Goal: Find specific page/section: Find specific page/section

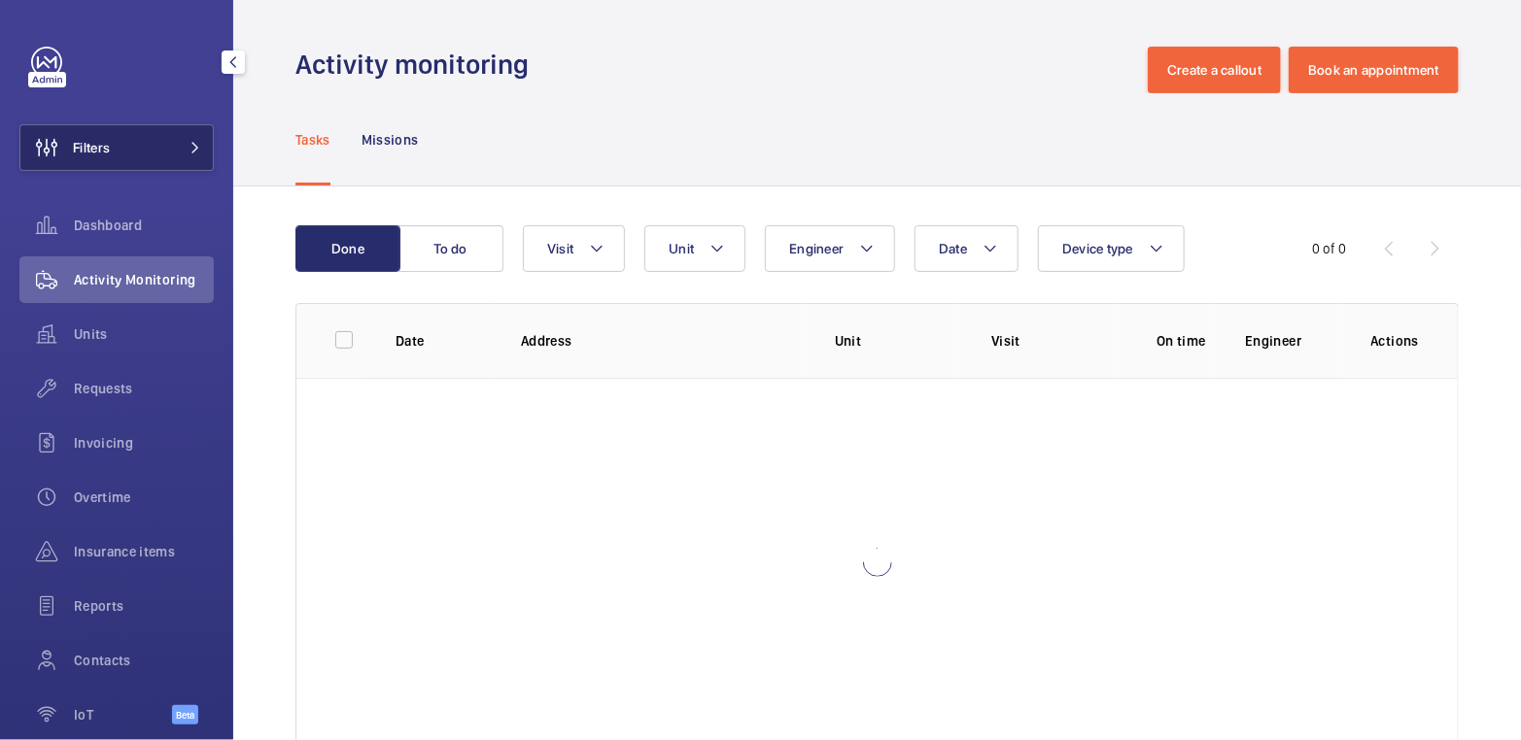
click at [141, 149] on button "Filters" at bounding box center [116, 147] width 194 height 47
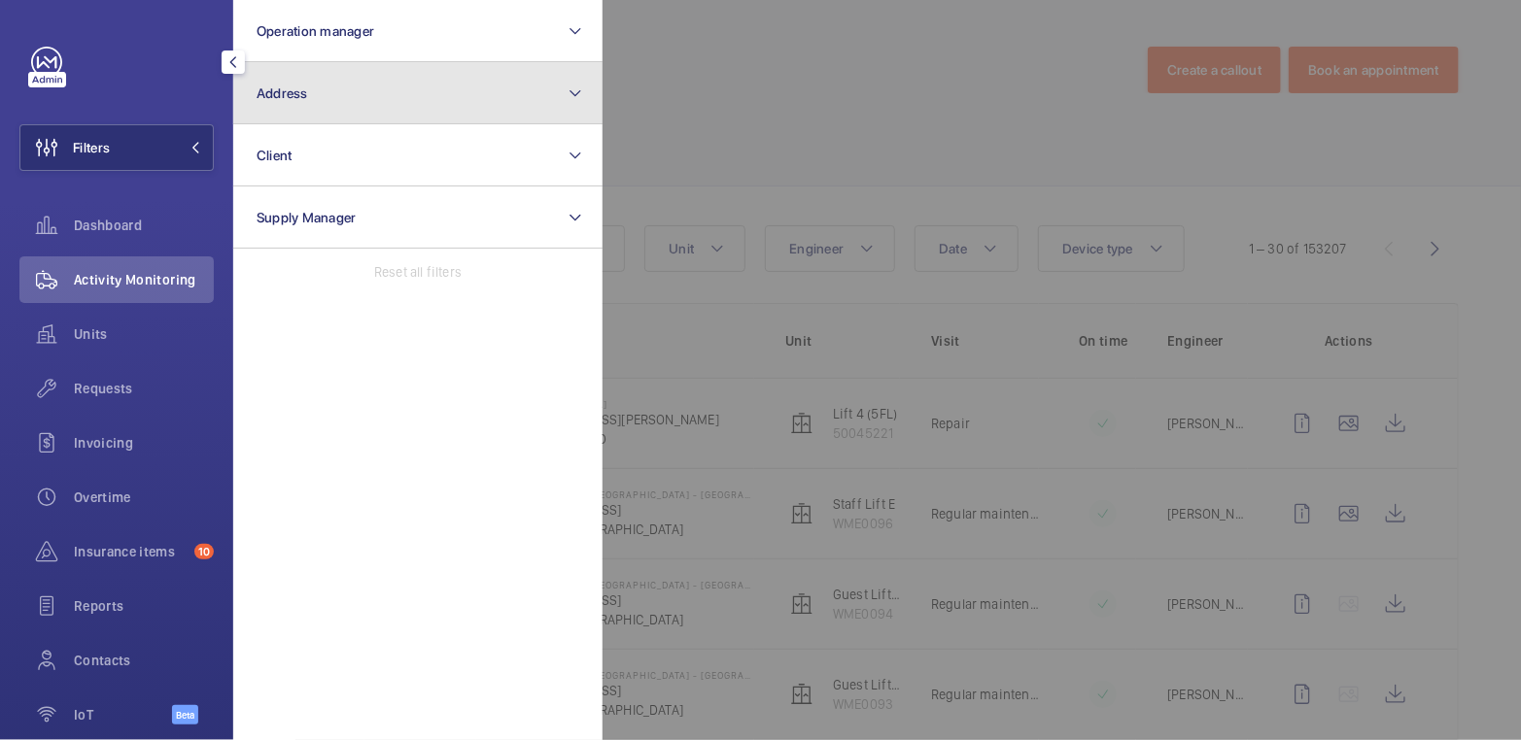
click at [293, 87] on span "Address" at bounding box center [283, 94] width 52 height 16
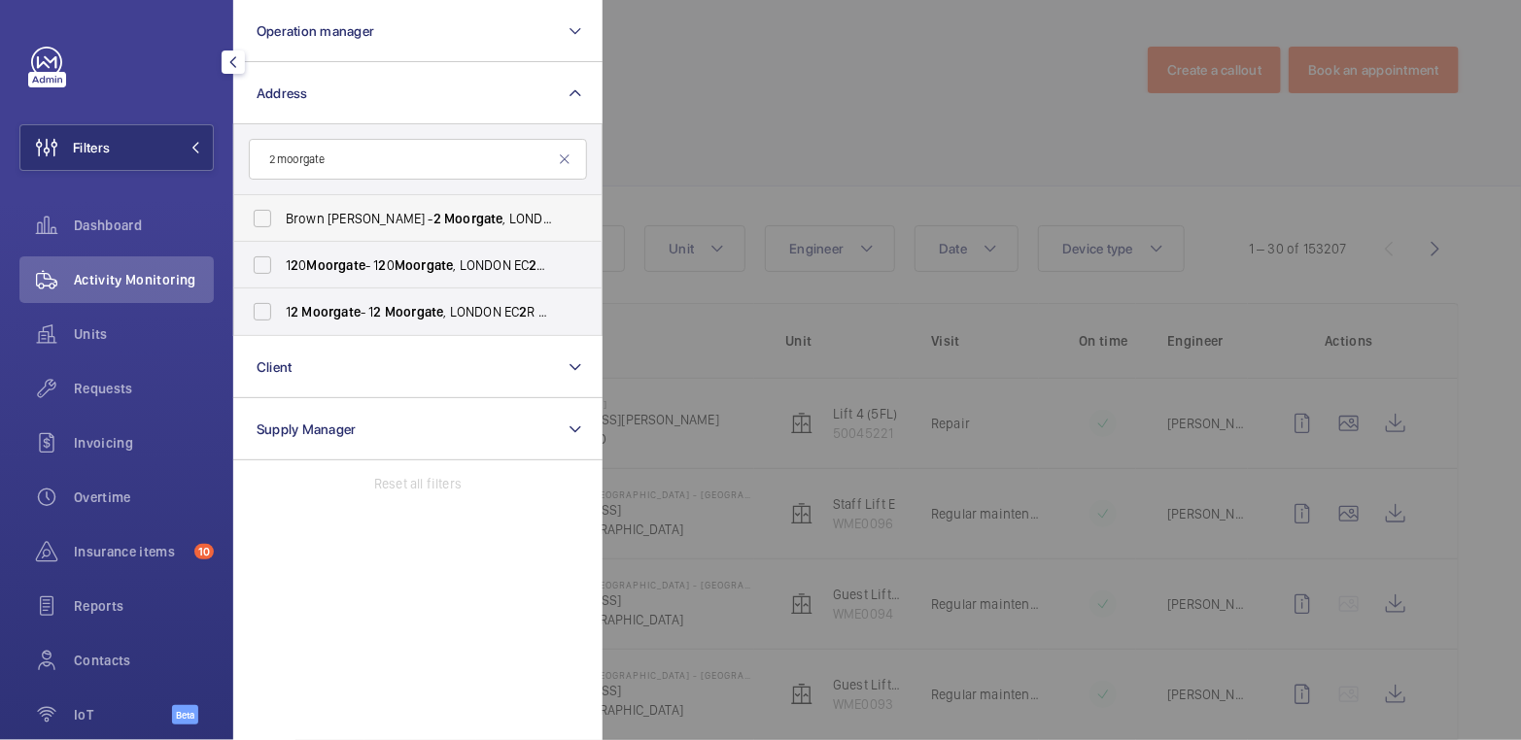
type input "2 moorgate"
click at [444, 214] on span "Moorgate" at bounding box center [473, 219] width 58 height 16
click at [282, 214] on input "Brown [PERSON_NAME] - 2 Moorgate , [GEOGRAPHIC_DATA] EC 2 M 6TX" at bounding box center [262, 218] width 39 height 39
checkbox input "true"
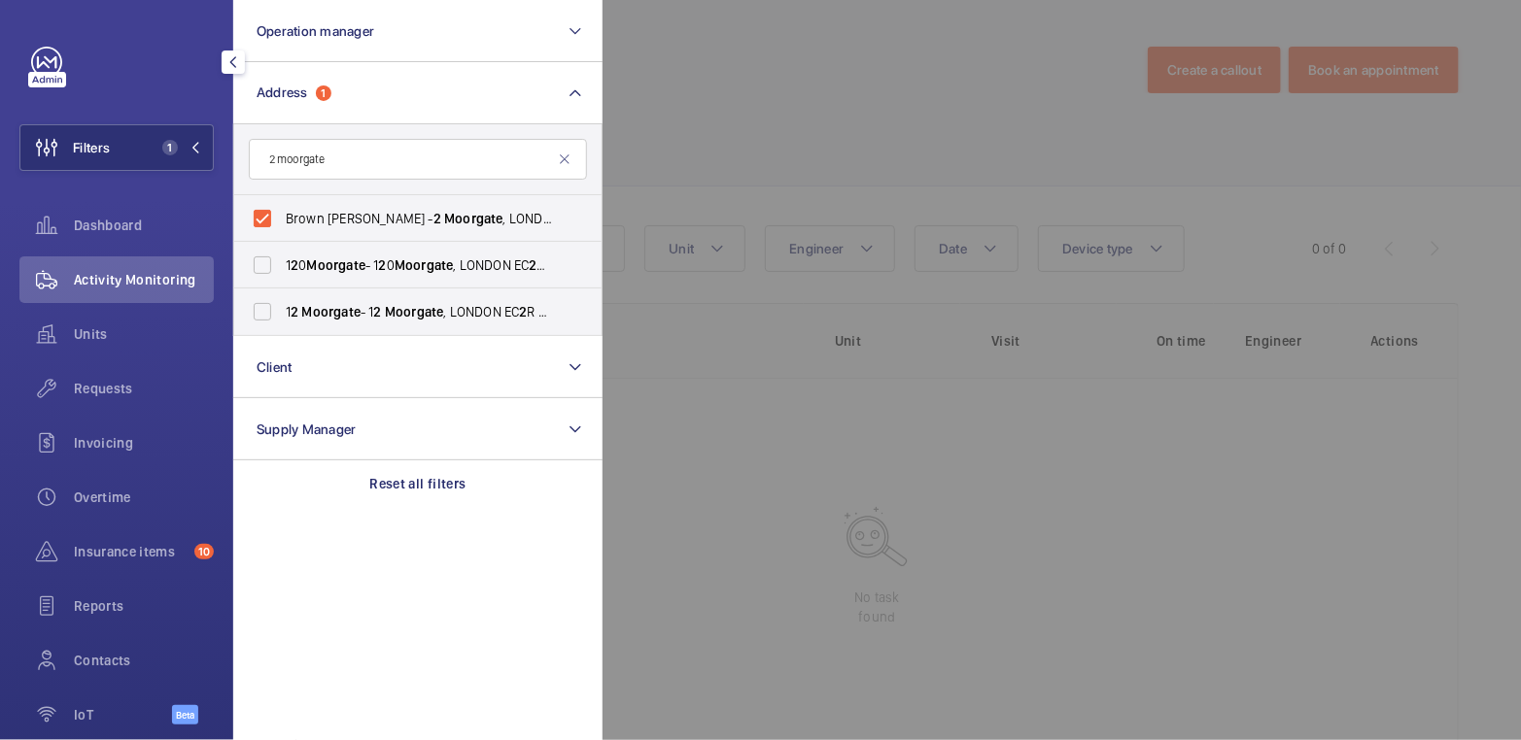
click at [732, 100] on div at bounding box center [1362, 370] width 1521 height 740
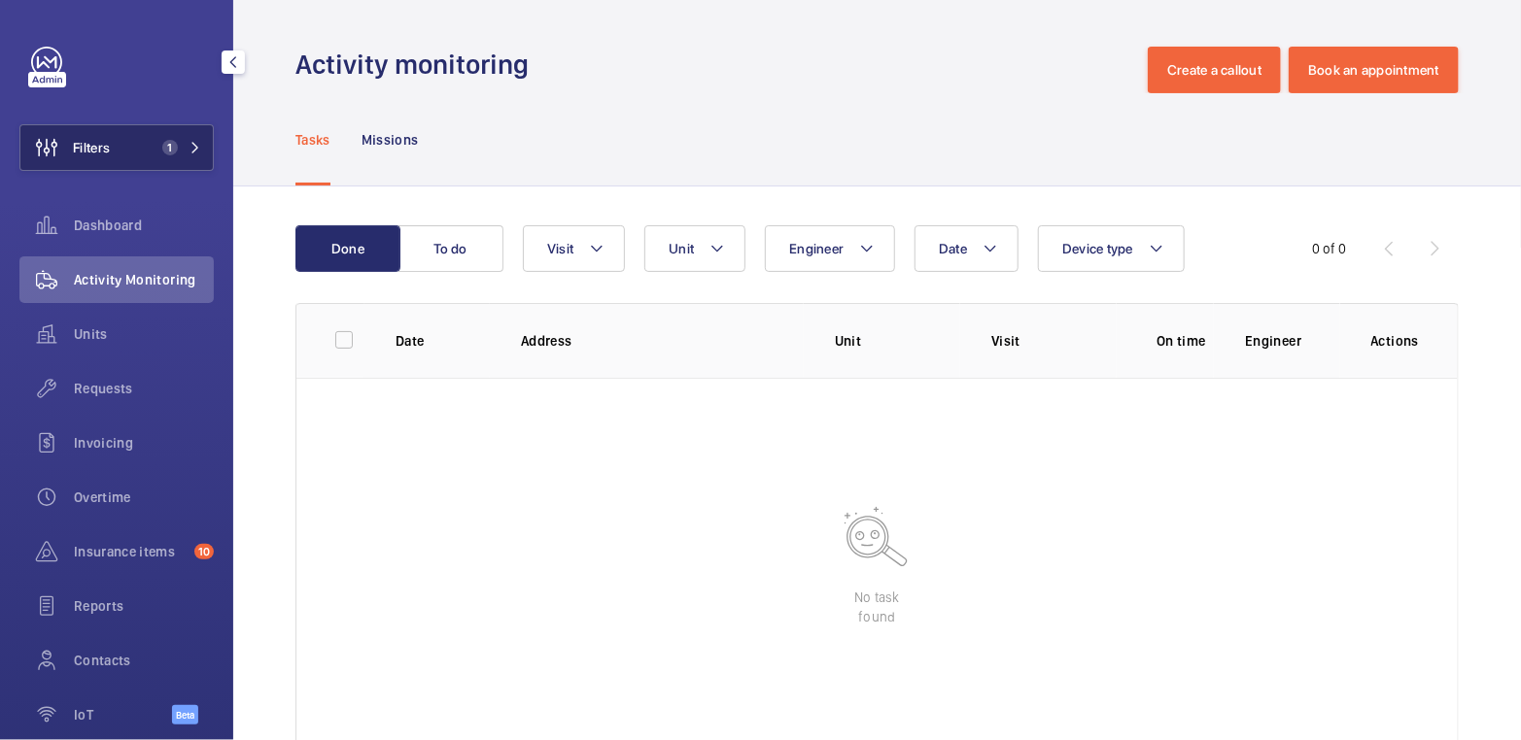
click at [178, 161] on button "Filters 1" at bounding box center [116, 147] width 194 height 47
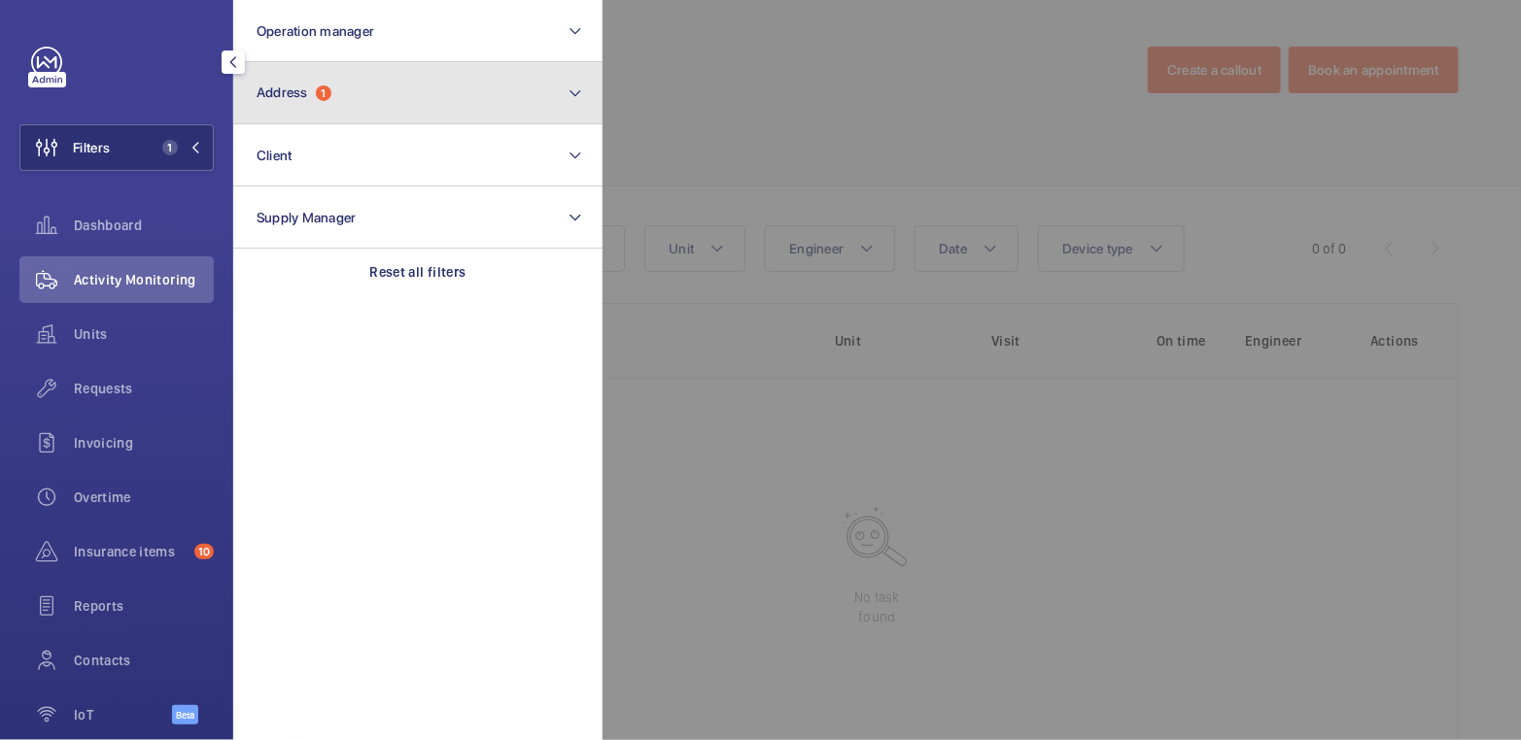
click at [328, 112] on button "Address 1" at bounding box center [417, 93] width 369 height 62
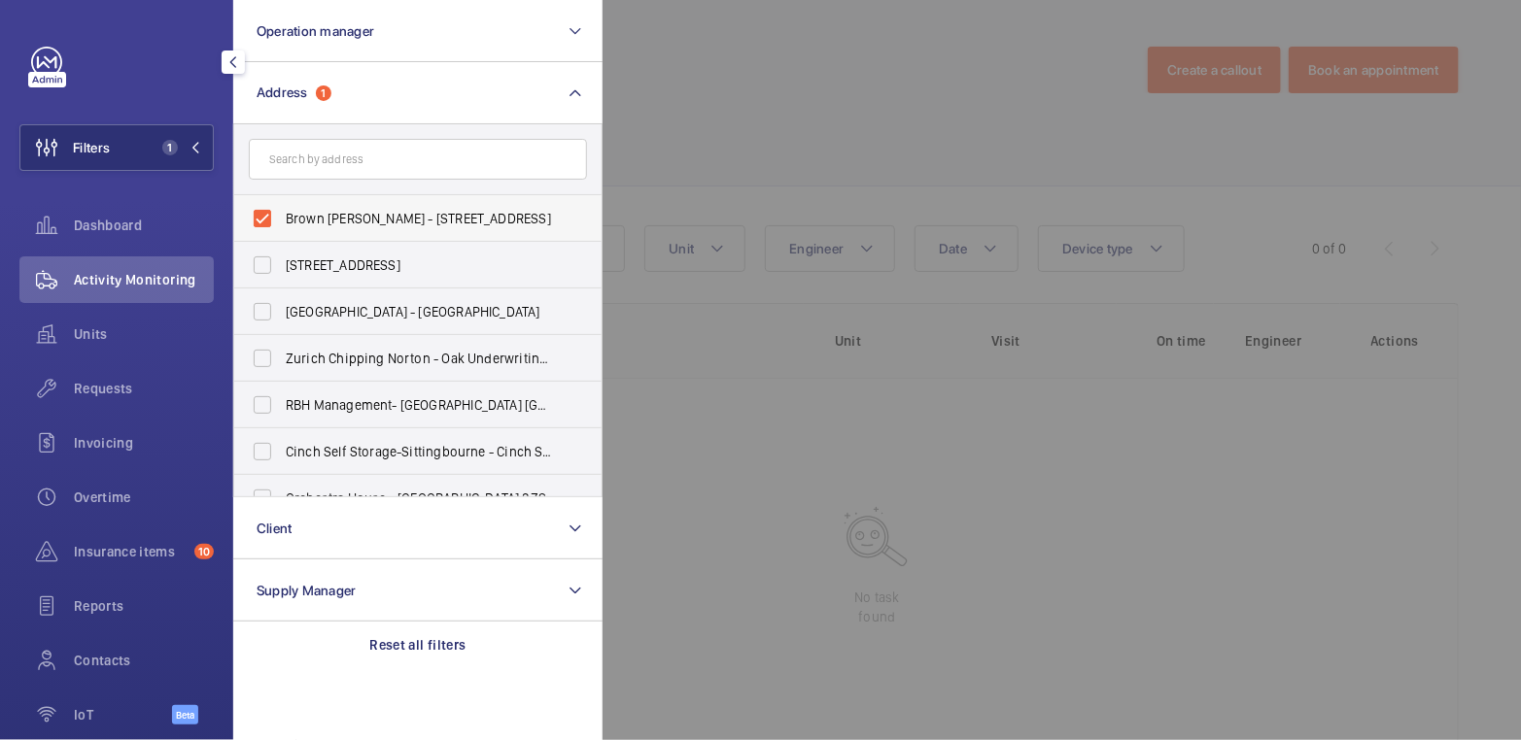
click at [323, 203] on label "Brown [PERSON_NAME] - [STREET_ADDRESS]" at bounding box center [403, 218] width 338 height 47
click at [282, 203] on input "Brown [PERSON_NAME] - [STREET_ADDRESS]" at bounding box center [262, 218] width 39 height 39
checkbox input "false"
click at [341, 167] on input "text" at bounding box center [418, 159] width 338 height 41
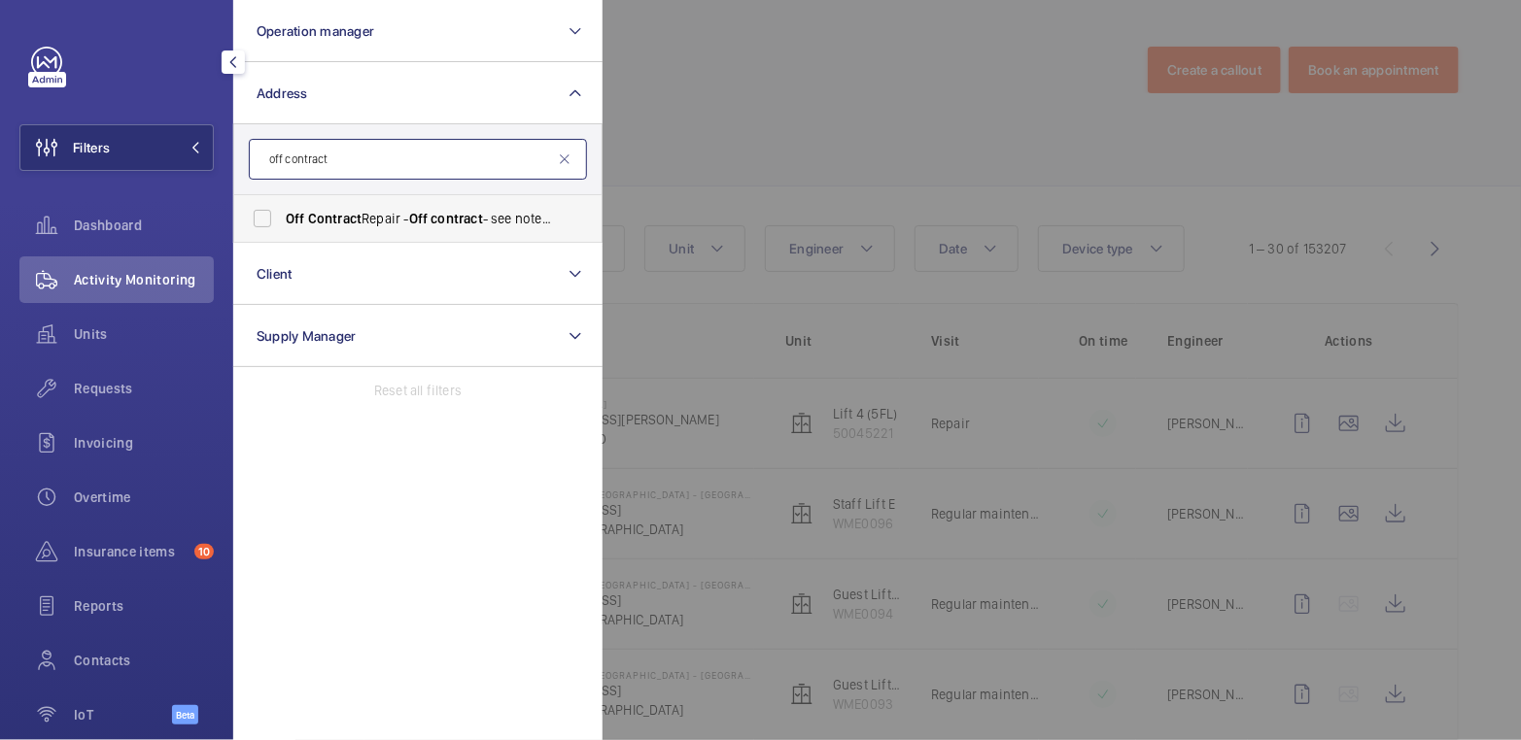
type input "off contract"
click at [422, 222] on span "Off" at bounding box center [418, 219] width 19 height 16
click at [282, 222] on input "Off Contract Repair - Off contract - see notes in description, [GEOGRAPHIC_DATA…" at bounding box center [262, 218] width 39 height 39
checkbox input "true"
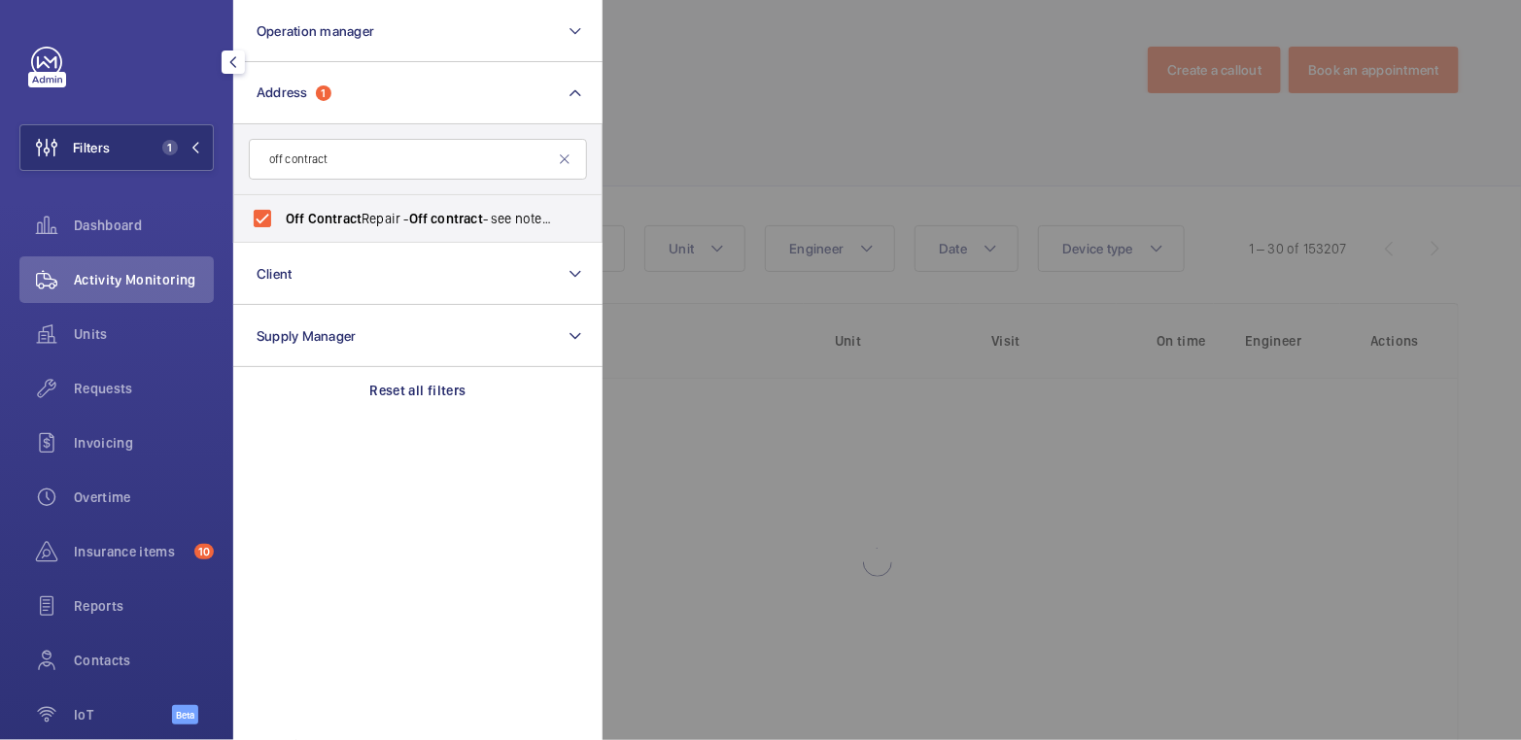
click at [663, 115] on div at bounding box center [1362, 370] width 1521 height 740
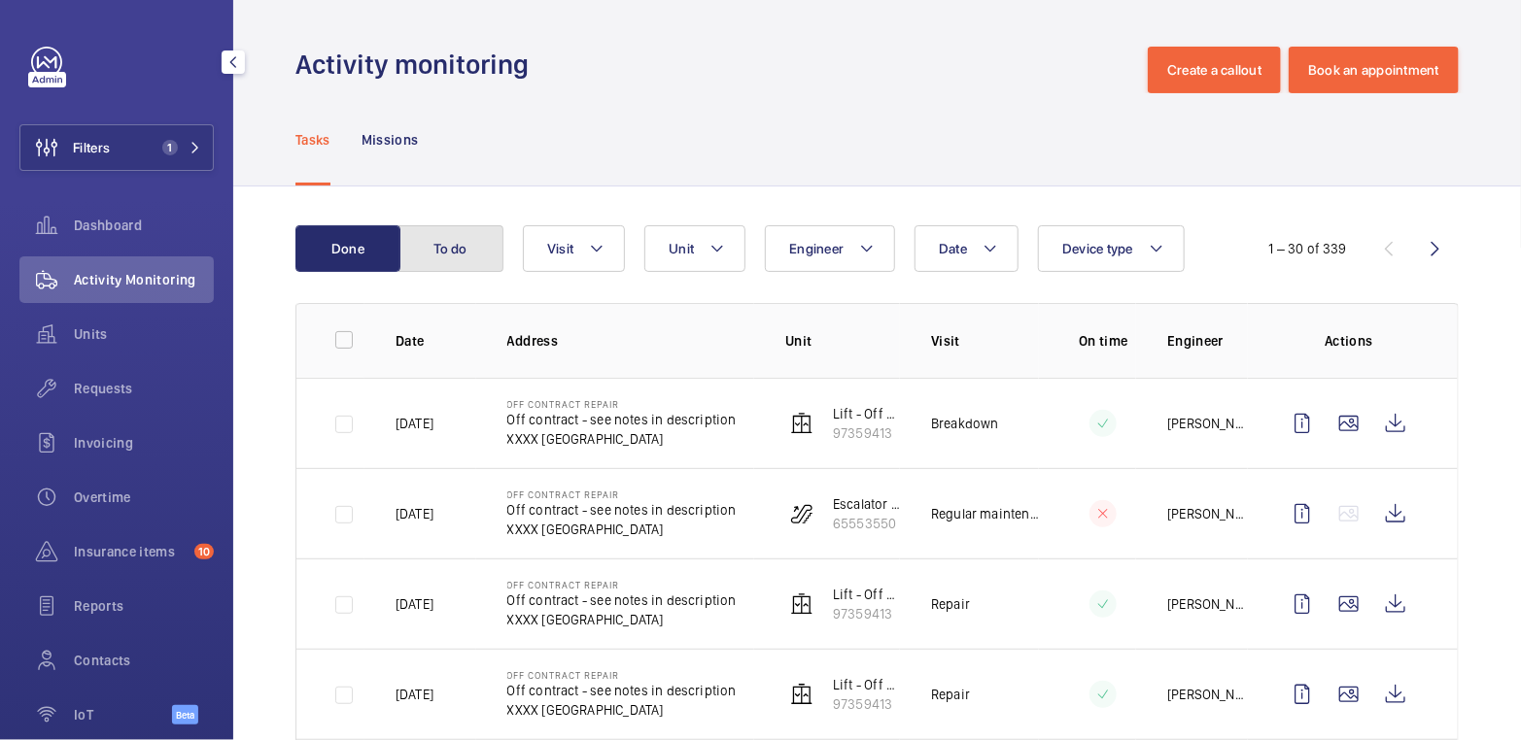
click at [435, 243] on button "To do" at bounding box center [450, 248] width 105 height 47
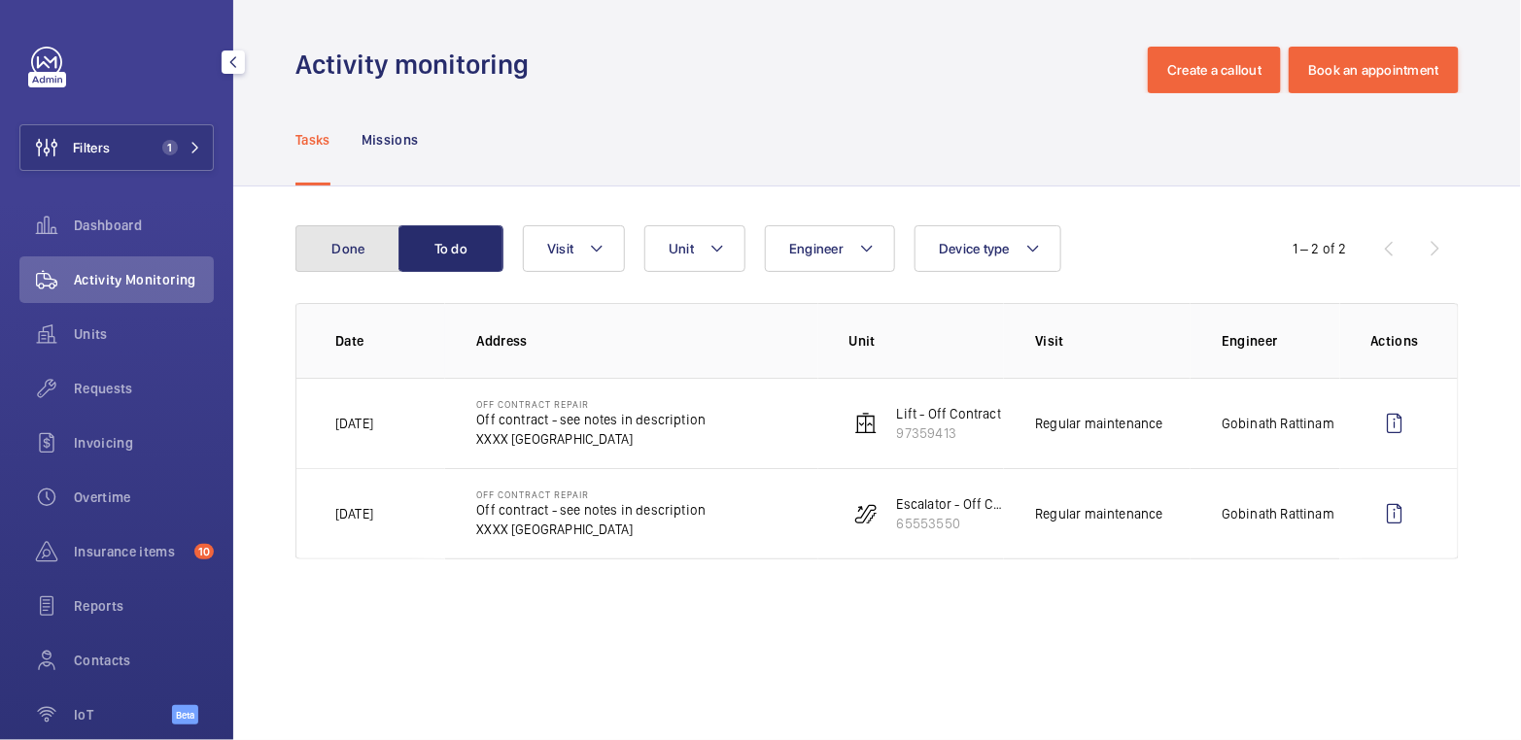
click at [374, 233] on button "Done" at bounding box center [347, 248] width 105 height 47
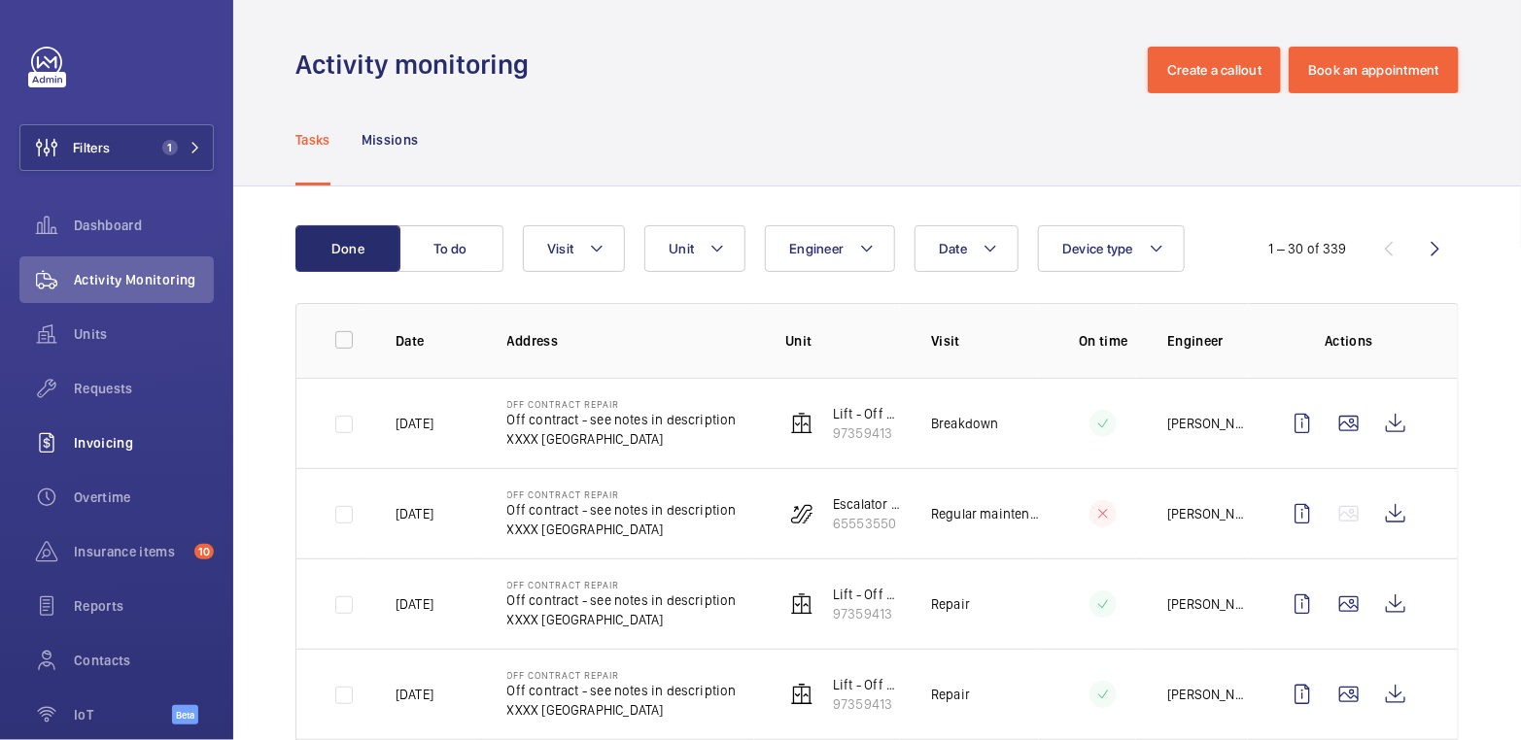
click at [123, 462] on div "Invoicing" at bounding box center [116, 443] width 194 height 47
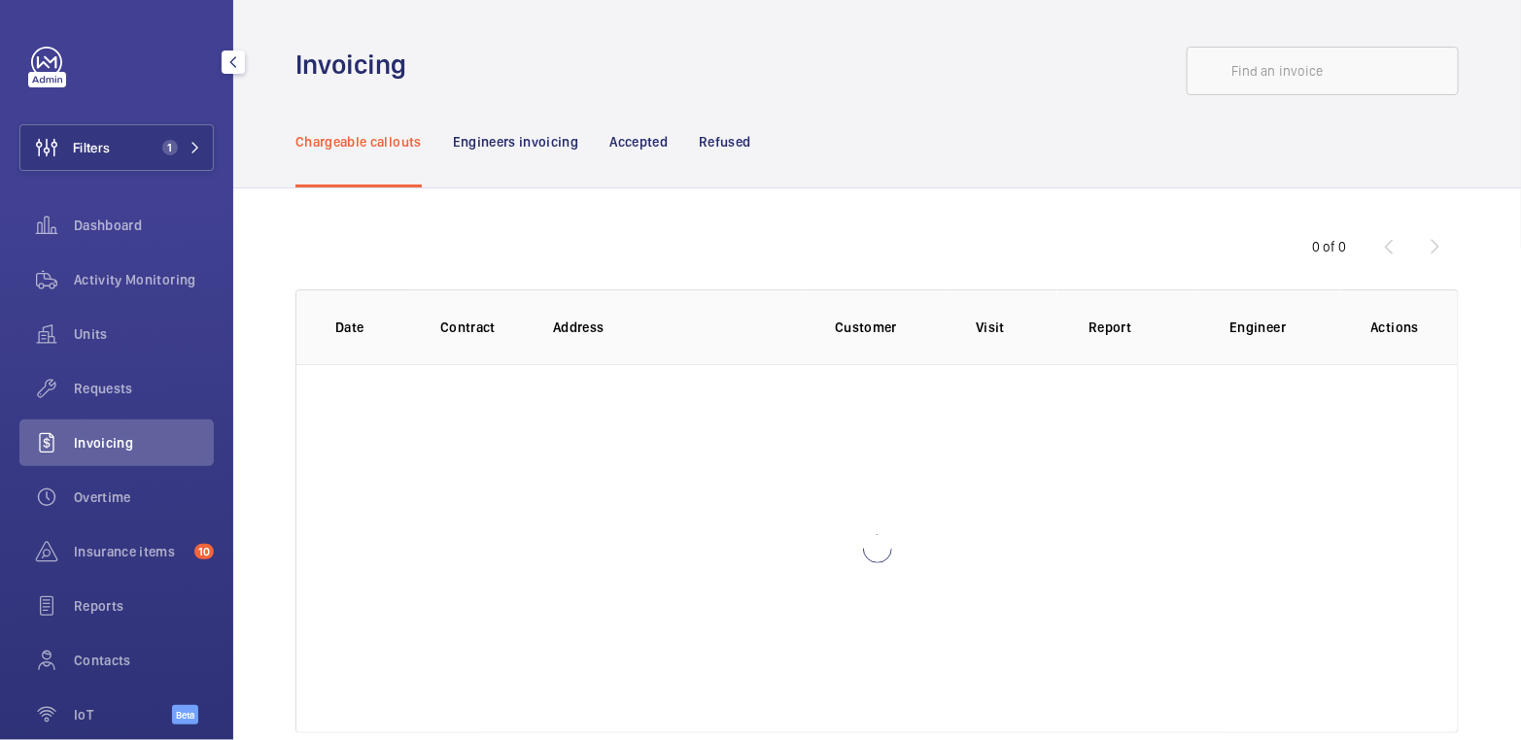
click at [123, 462] on div "Invoicing" at bounding box center [116, 443] width 194 height 47
click at [129, 302] on div "Activity Monitoring" at bounding box center [116, 280] width 194 height 47
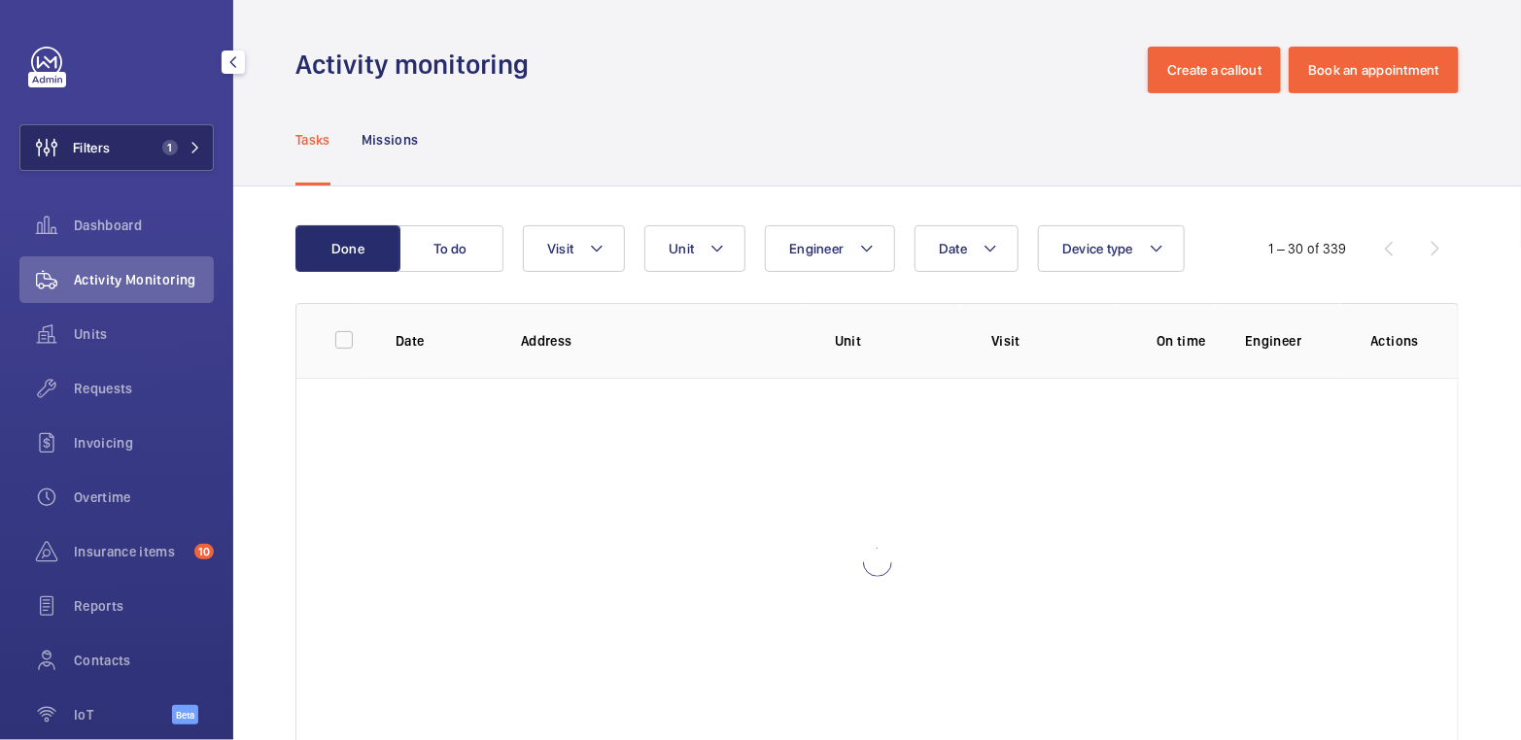
click at [142, 163] on button "Filters 1" at bounding box center [116, 147] width 194 height 47
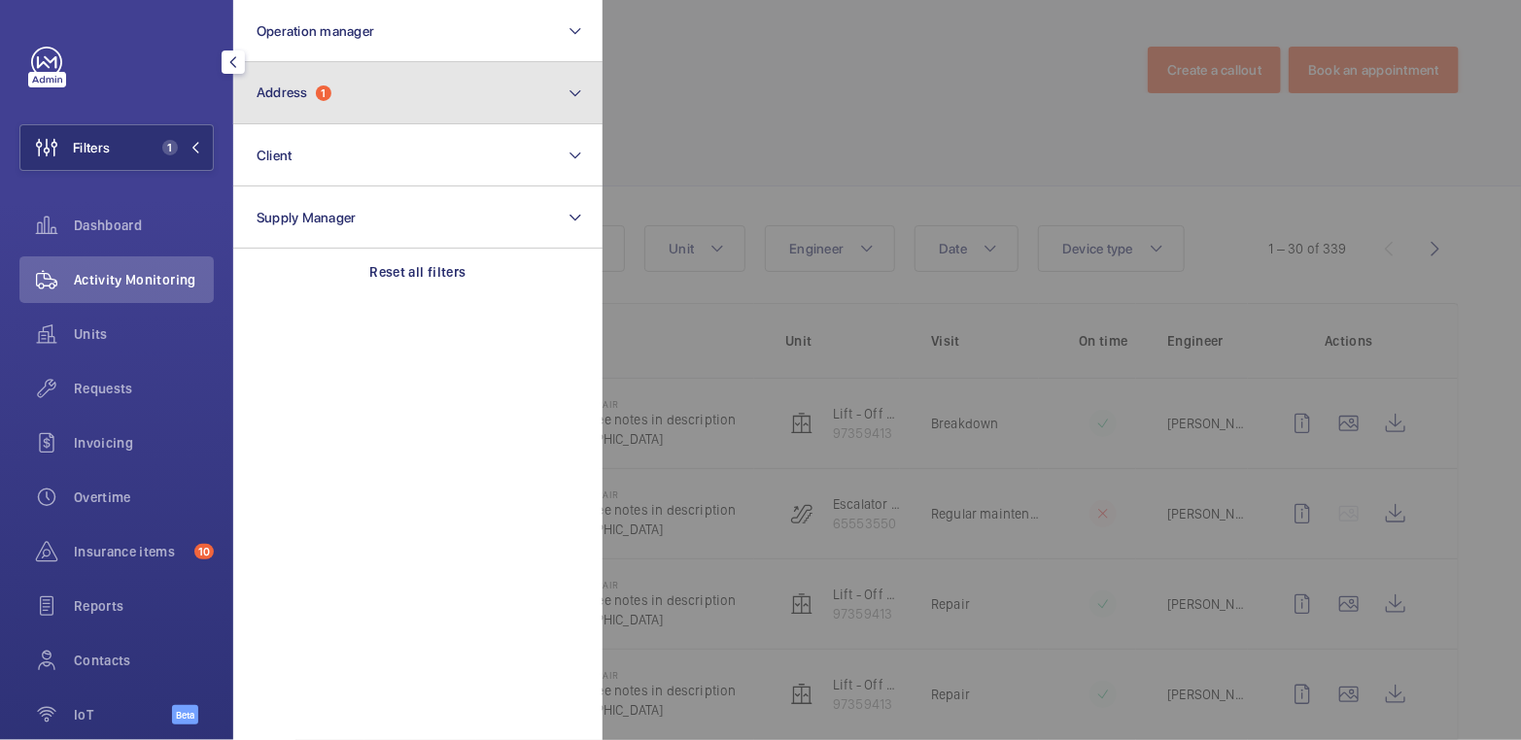
click at [318, 105] on button "Address 1" at bounding box center [417, 93] width 369 height 62
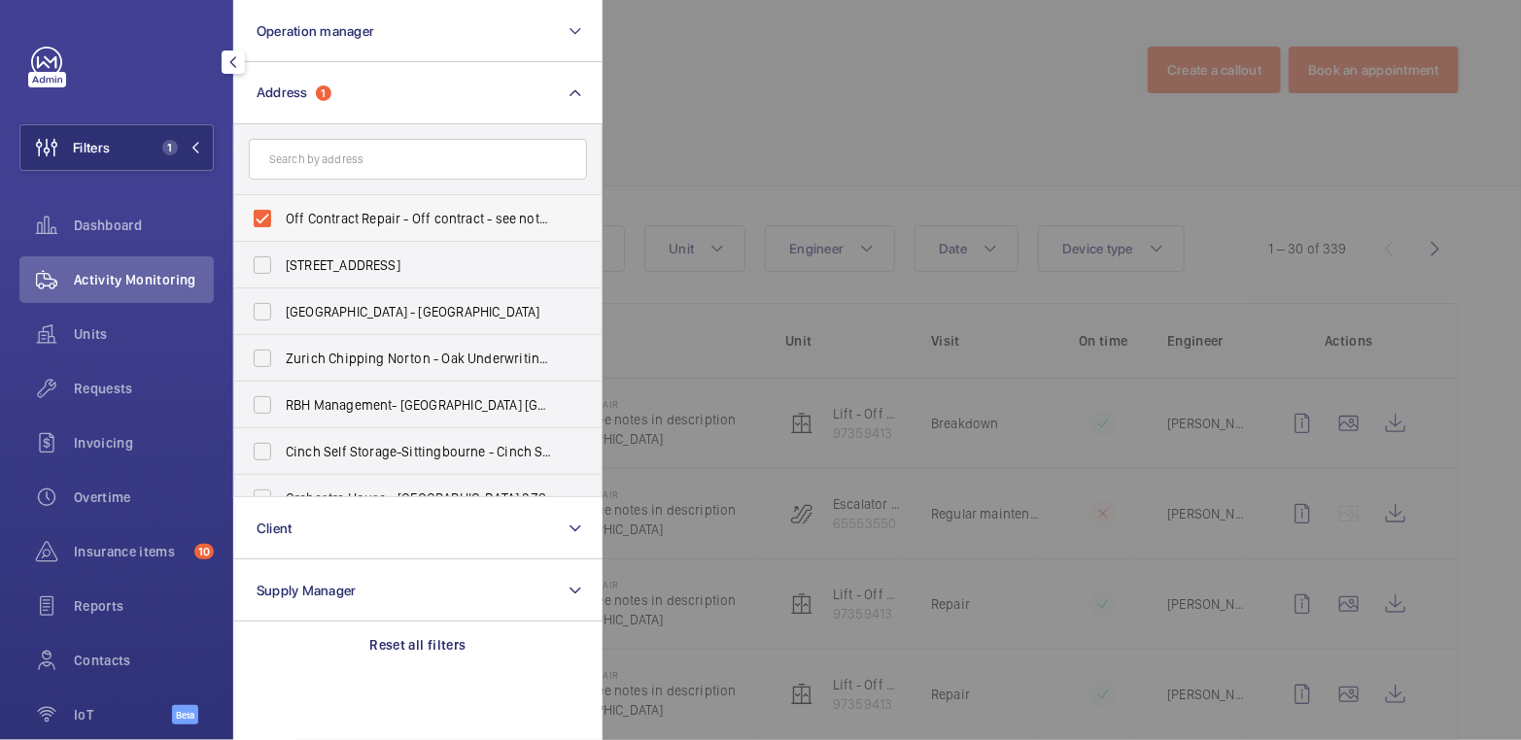
click at [381, 210] on span "Off Contract Repair - Off contract - see notes in description, [GEOGRAPHIC_DATA…" at bounding box center [419, 218] width 267 height 19
click at [282, 210] on input "Off Contract Repair - Off contract - see notes in description, [GEOGRAPHIC_DATA…" at bounding box center [262, 218] width 39 height 39
checkbox input "false"
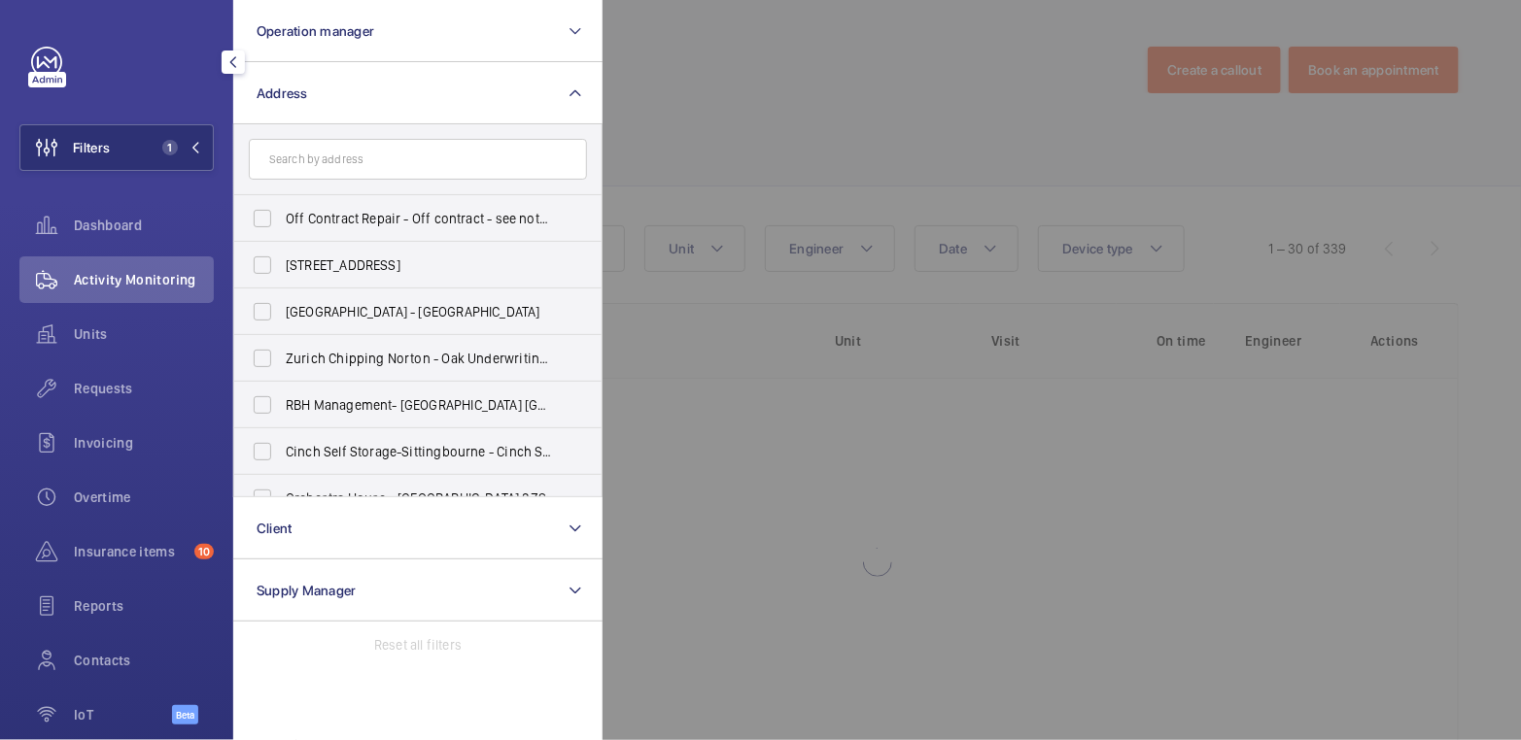
click at [659, 68] on div at bounding box center [1362, 370] width 1521 height 740
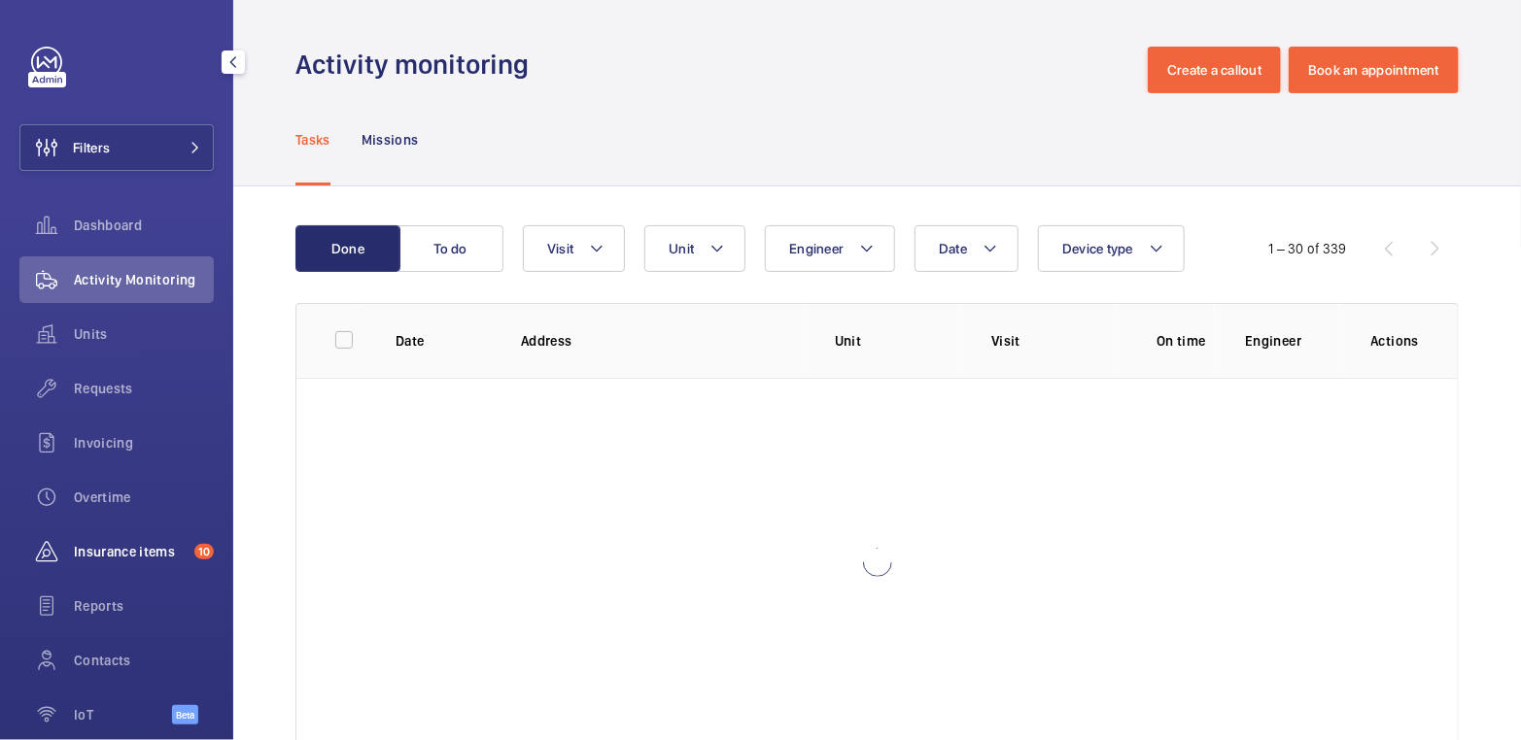
click at [133, 557] on span "Insurance items" at bounding box center [130, 551] width 113 height 19
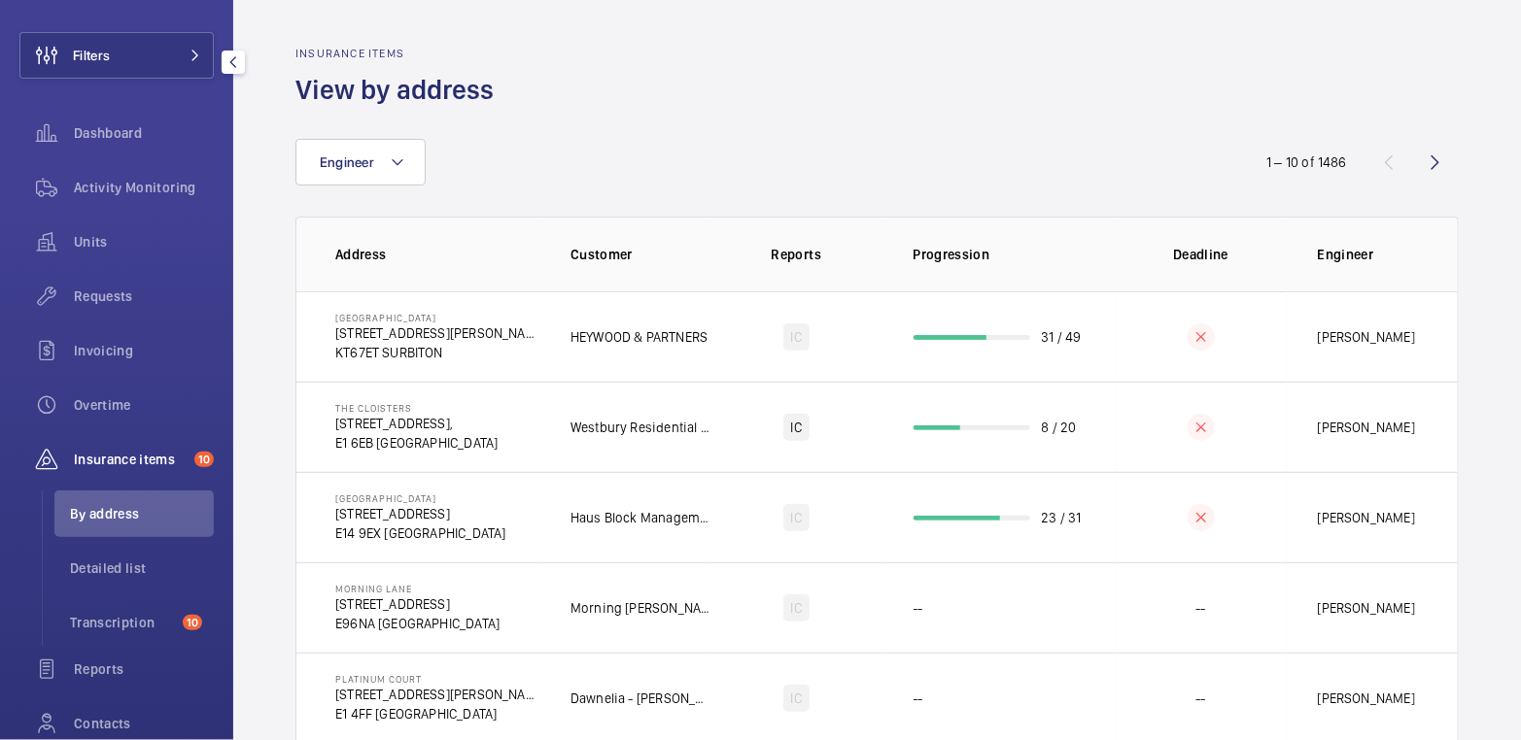
scroll to position [112, 0]
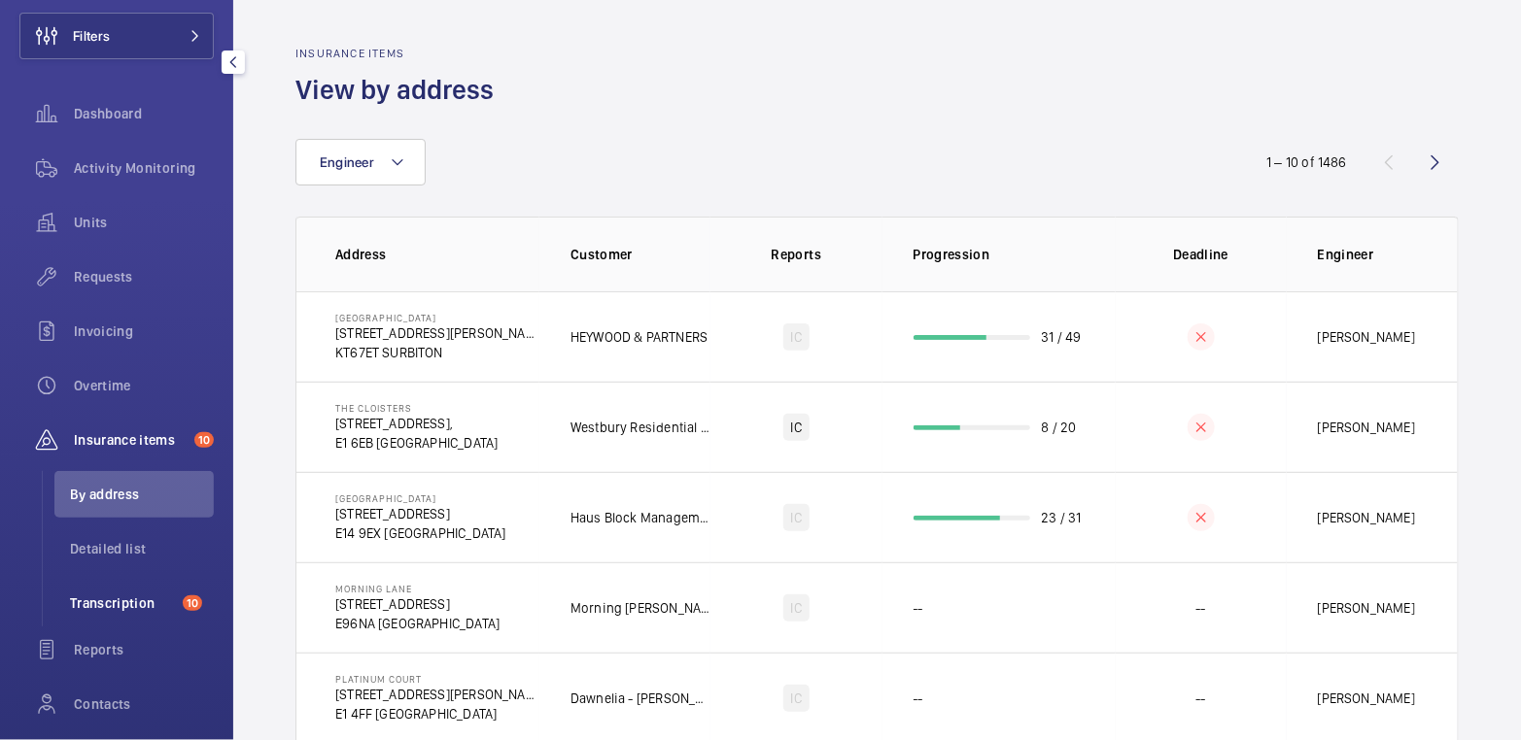
click at [114, 603] on span "Transcription" at bounding box center [122, 603] width 105 height 19
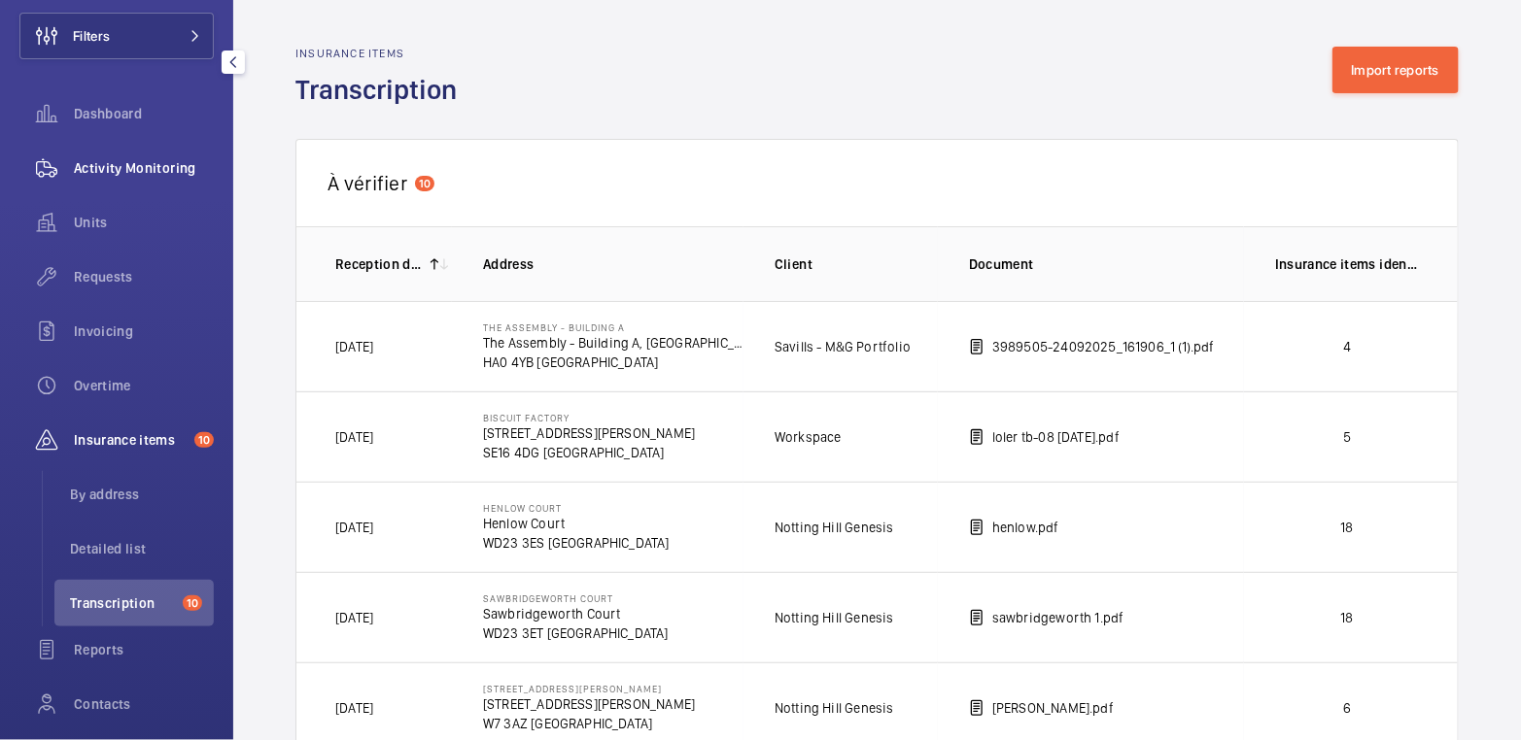
click at [169, 175] on span "Activity Monitoring" at bounding box center [144, 167] width 140 height 19
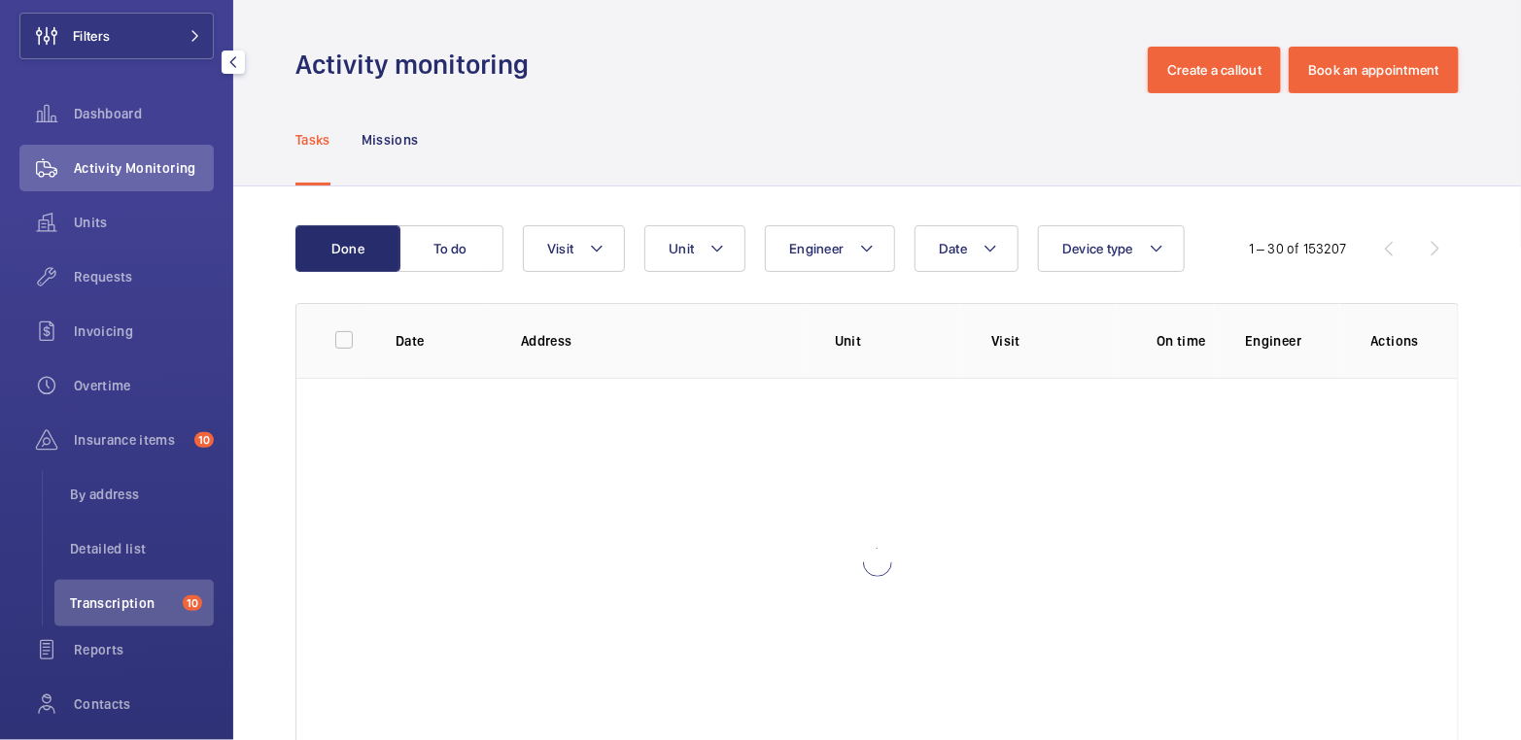
scroll to position [90, 0]
